Goal: Transaction & Acquisition: Download file/media

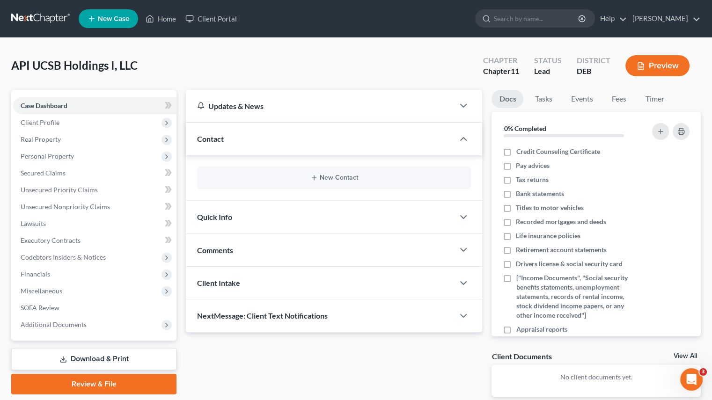
drag, startPoint x: 100, startPoint y: 359, endPoint x: 329, endPoint y: 304, distance: 235.9
click at [100, 359] on link "Download & Print" at bounding box center [93, 359] width 165 height 22
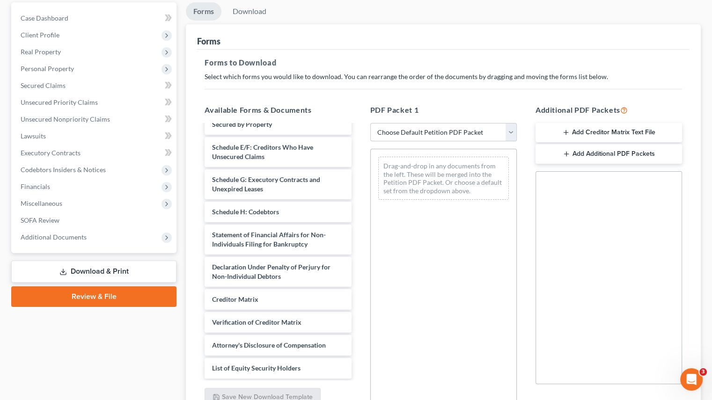
scroll to position [94, 0]
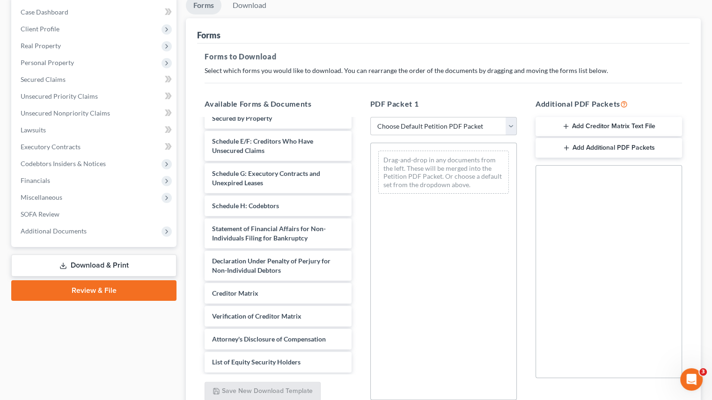
click at [285, 314] on span "Verification of Creditor Matrix" at bounding box center [256, 316] width 89 height 8
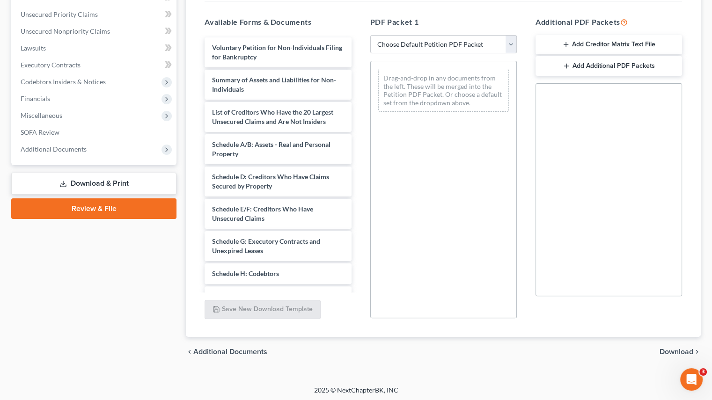
scroll to position [177, 0]
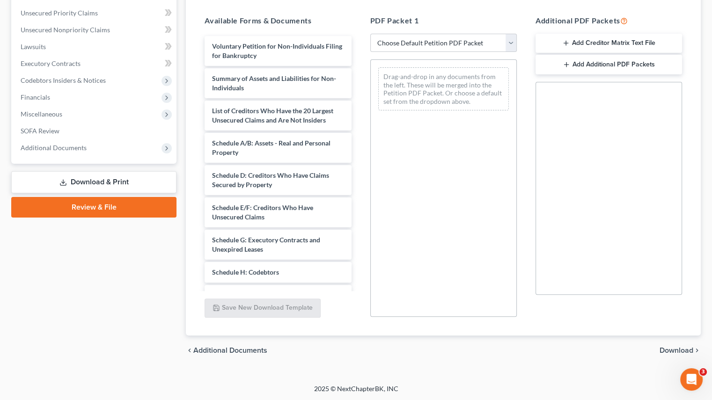
click at [235, 273] on span "Schedule H: Codebtors" at bounding box center [245, 272] width 67 height 8
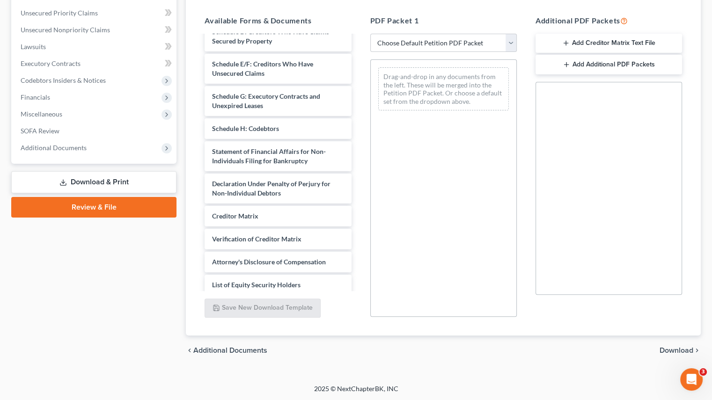
scroll to position [150, 0]
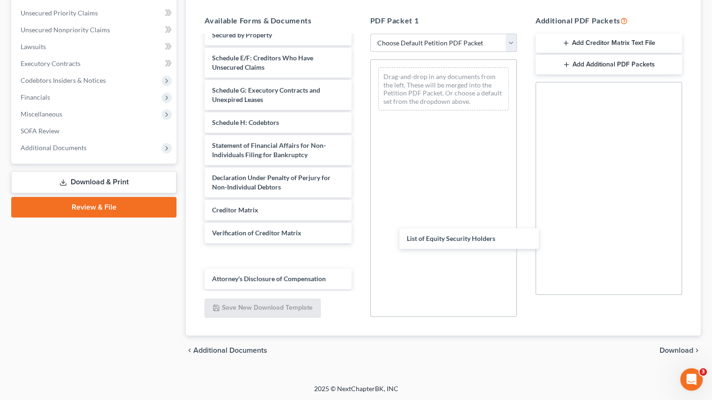
drag, startPoint x: 223, startPoint y: 274, endPoint x: 418, endPoint y: 235, distance: 198.5
click at [358, 235] on div "List of Equity Security Holders Voluntary Petition for Non-Individuals Filing f…" at bounding box center [277, 87] width 161 height 403
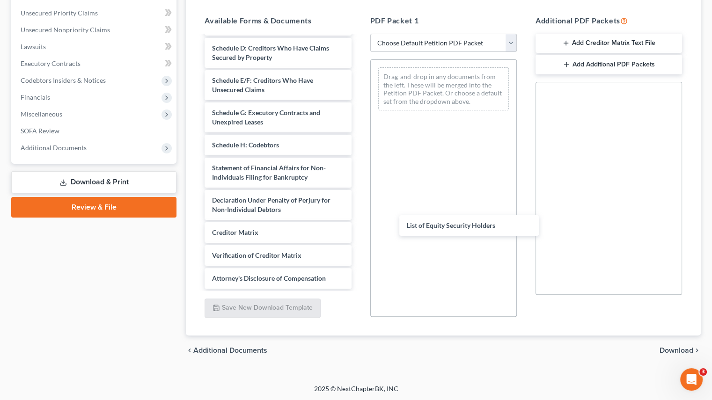
drag, startPoint x: 271, startPoint y: 255, endPoint x: 465, endPoint y: 226, distance: 196.3
click at [358, 226] on div "List of Equity Security Holders Voluntary Petition for Non-Individuals Filing f…" at bounding box center [277, 99] width 161 height 380
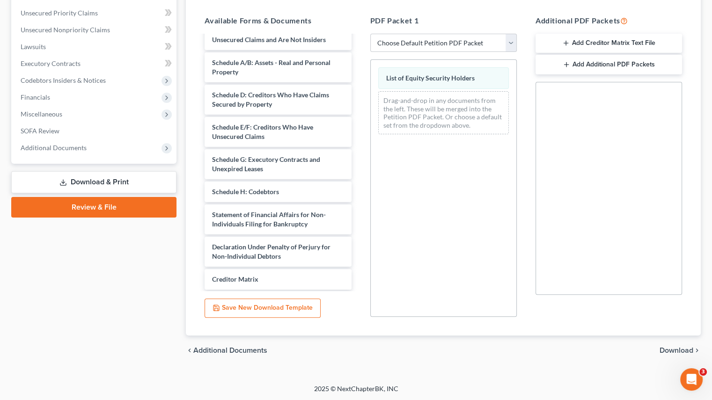
scroll to position [34, 0]
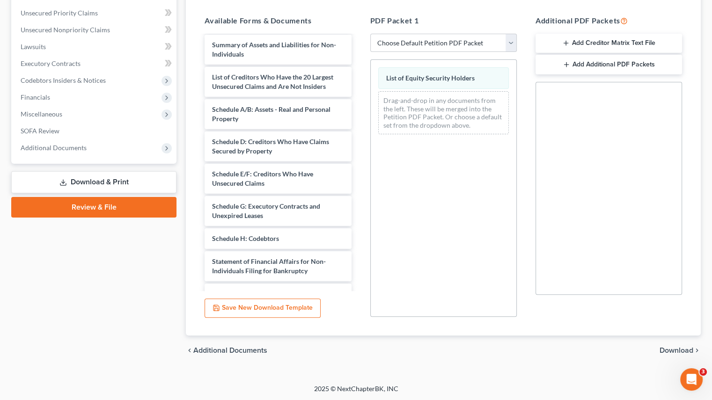
click at [681, 350] on span "Download" at bounding box center [676, 350] width 34 height 7
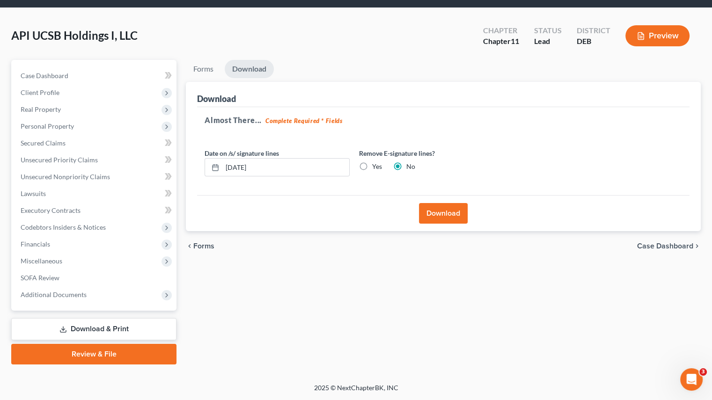
scroll to position [29, 0]
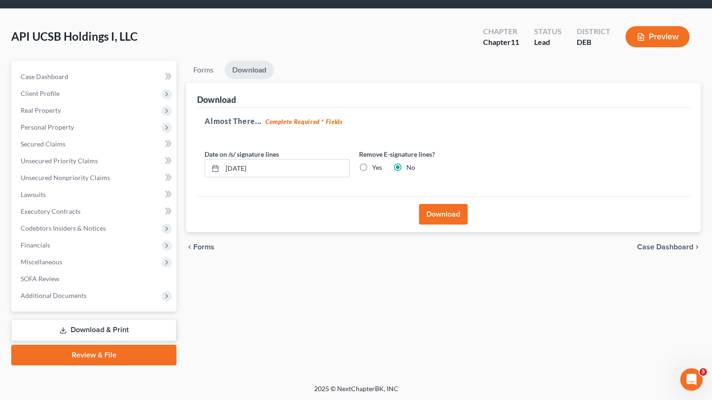
click at [448, 206] on button "Download" at bounding box center [443, 214] width 49 height 21
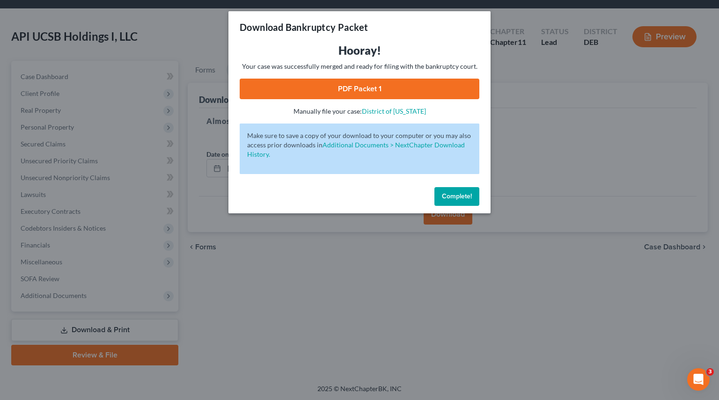
click at [351, 84] on link "PDF Packet 1" at bounding box center [360, 89] width 240 height 21
click at [457, 189] on button "Complete!" at bounding box center [456, 196] width 45 height 19
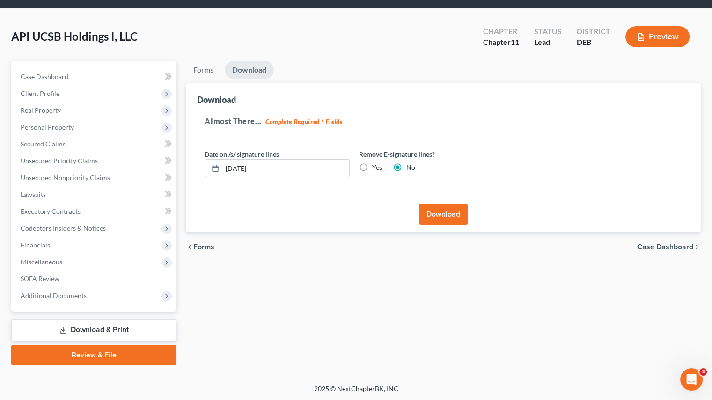
click at [316, 285] on div "Forms Download Forms Forms to Download Select which forms you would like to dow…" at bounding box center [443, 213] width 524 height 305
click at [258, 289] on div "Forms Download Forms Forms to Download Select which forms you would like to dow…" at bounding box center [443, 213] width 524 height 305
click at [343, 40] on div "API UCSB Holdings I, LLC Upgraded Chapter Chapter 11 Status Lead District DEB P…" at bounding box center [355, 40] width 689 height 41
click at [308, 284] on div "Forms Download Forms Forms to Download Select which forms you would like to dow…" at bounding box center [443, 213] width 524 height 305
click at [336, 345] on div "Forms Download Forms Forms to Download Select which forms you would like to dow…" at bounding box center [443, 213] width 524 height 305
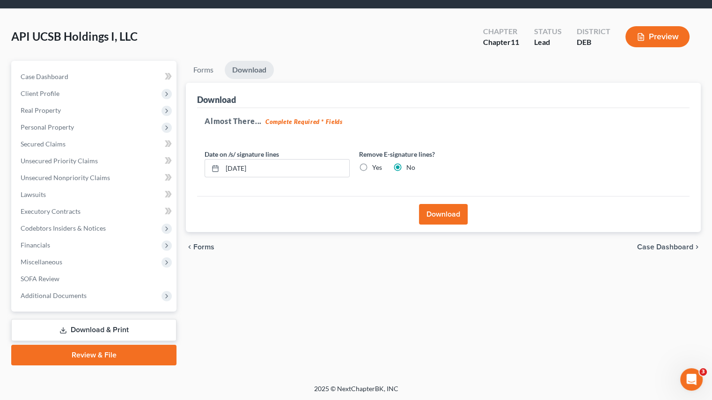
click at [391, 327] on div "Forms Download Forms Forms to Download Select which forms you would like to dow…" at bounding box center [443, 213] width 524 height 305
